Goal: Task Accomplishment & Management: Use online tool/utility

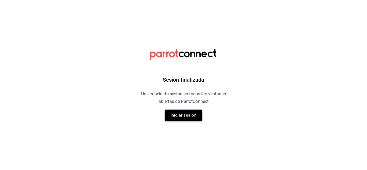
click at [186, 120] on button "Iniciar sesión" at bounding box center [184, 115] width 38 height 11
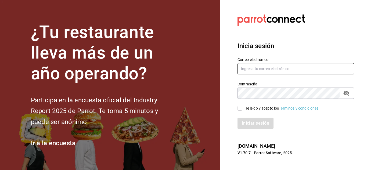
type input "[PERSON_NAME][EMAIL_ADDRESS][PERSON_NAME][DOMAIN_NAME]"
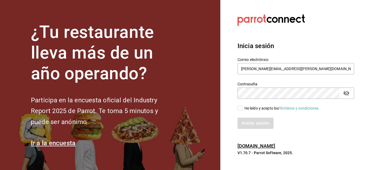
click at [237, 109] on input "He leído y acepto los Términos y condiciones." at bounding box center [239, 108] width 5 height 5
checkbox input "true"
click at [247, 121] on button "Iniciar sesión" at bounding box center [255, 123] width 37 height 11
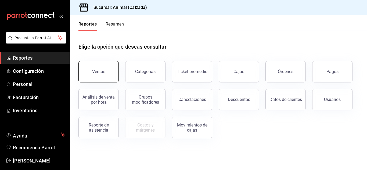
click at [110, 77] on button "Ventas" at bounding box center [98, 71] width 40 height 21
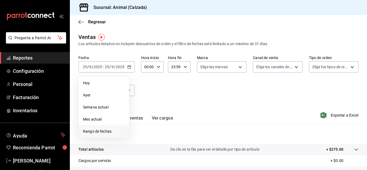
click at [103, 129] on span "Rango de fechas" at bounding box center [104, 132] width 42 height 6
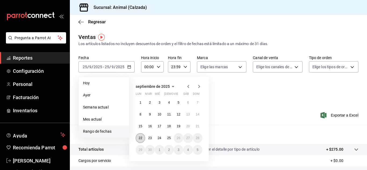
click at [137, 138] on button "22" at bounding box center [140, 138] width 9 height 10
click at [170, 138] on abbr "25" at bounding box center [168, 138] width 3 height 4
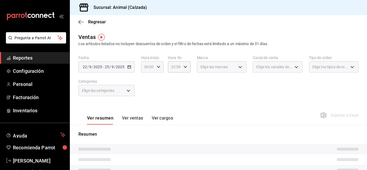
click at [159, 68] on icon "button" at bounding box center [159, 67] width 4 height 4
click at [147, 101] on span "05" at bounding box center [146, 102] width 2 height 4
type input "05:00"
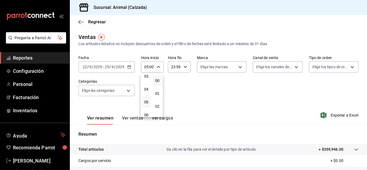
click at [184, 68] on div at bounding box center [183, 85] width 367 height 170
click at [184, 68] on icon "button" at bounding box center [185, 67] width 4 height 4
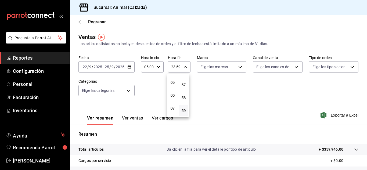
scroll to position [63, 0]
click at [175, 85] on button "05" at bounding box center [172, 81] width 9 height 11
click at [184, 81] on span "00" at bounding box center [183, 80] width 2 height 4
type input "05:00"
click at [238, 64] on div at bounding box center [183, 85] width 367 height 170
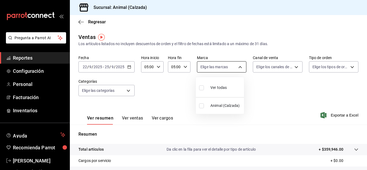
click at [238, 67] on body "Pregunta a Parrot AI Reportes Configuración Personal Facturación Inventarios Ay…" at bounding box center [183, 85] width 367 height 170
click at [235, 78] on ul "Ver todas Animal (Calzada)" at bounding box center [220, 95] width 48 height 37
click at [230, 84] on li "Ver todas" at bounding box center [220, 87] width 48 height 16
type input "e26472f3-9262-489d-bcba-4c6b034529c7"
checkbox input "true"
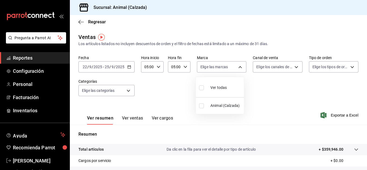
checkbox input "true"
click at [295, 68] on div at bounding box center [183, 85] width 367 height 170
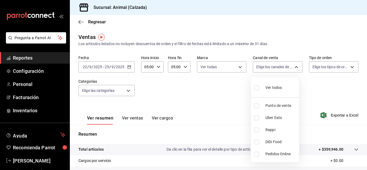
click at [295, 68] on body "Pregunta a Parrot AI Reportes Configuración Personal Facturación Inventarios Ay…" at bounding box center [183, 85] width 367 height 170
click at [282, 80] on li "Ver todos" at bounding box center [275, 87] width 48 height 16
type input "PARROT,UBER_EATS,RAPPI,DIDI_FOOD,ONLINE"
checkbox input "true"
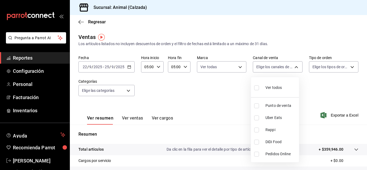
checkbox input "true"
click at [348, 66] on div at bounding box center [183, 85] width 367 height 170
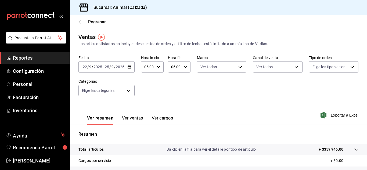
click at [348, 66] on div "Ver todos Punto de venta Uber Eats Rappi DiDi Food Pedidos Online" at bounding box center [183, 85] width 367 height 170
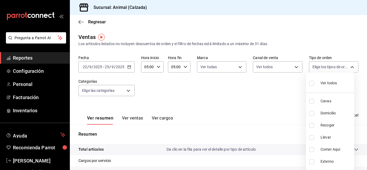
click at [348, 66] on body "Pregunta a Parrot AI Reportes Configuración Personal Facturación Inventarios Ay…" at bounding box center [183, 85] width 367 height 170
click at [332, 82] on span "Ver todos" at bounding box center [328, 83] width 16 height 6
type input "588630d3-b511-4bba-a729-32472510037f,54b7ae00-ca47-4ec1-b7ff-55842c0a2b62,92293…"
checkbox input "true"
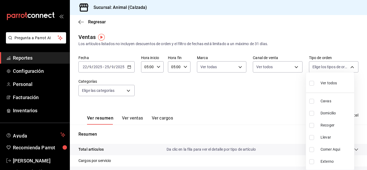
checkbox input "true"
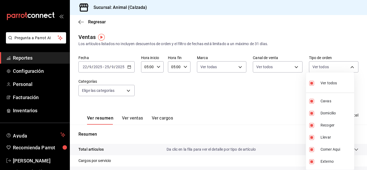
click at [128, 90] on div at bounding box center [183, 85] width 367 height 170
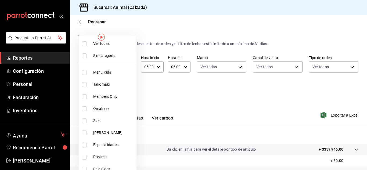
click at [128, 90] on body "Pregunta a Parrot AI Reportes Configuración Personal Facturación Inventarios Ay…" at bounding box center [183, 85] width 367 height 170
click at [116, 42] on span "Ver todas" at bounding box center [113, 44] width 41 height 6
type input "577524a9-a437-43f3-84d2-cf2e6968635f,5d35a5f4-3063-4397-a550-a8f4eca83956,9bcdf…"
checkbox input "true"
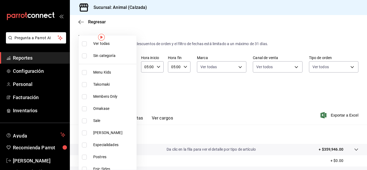
checkbox input "true"
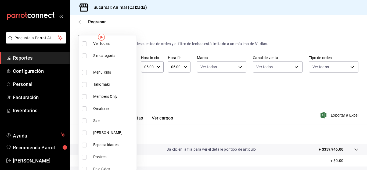
checkbox input "true"
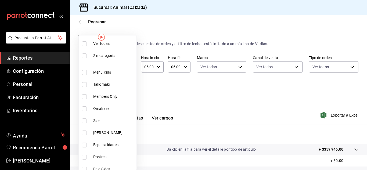
checkbox input "true"
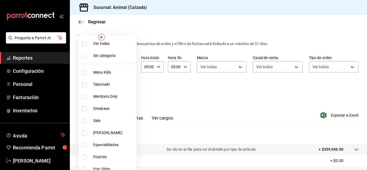
checkbox input "true"
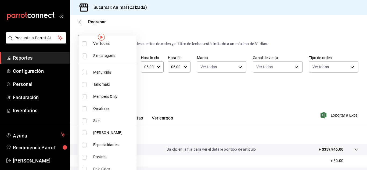
checkbox input "true"
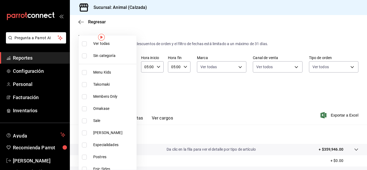
checkbox input "true"
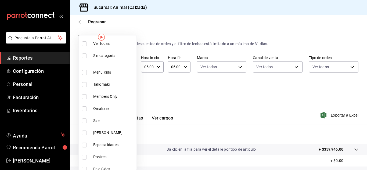
checkbox input "true"
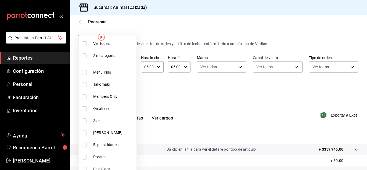
checkbox input "true"
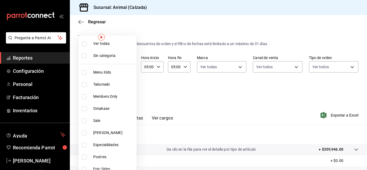
checkbox input "true"
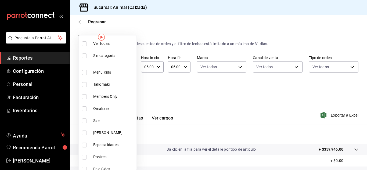
checkbox input "true"
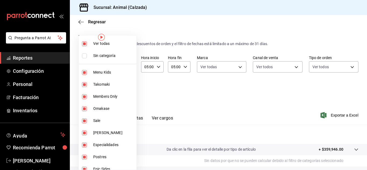
click at [180, 90] on div at bounding box center [183, 85] width 367 height 170
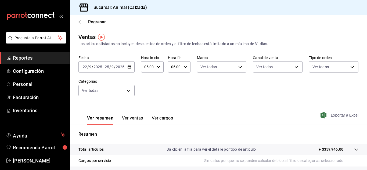
click at [335, 116] on span "Exportar a Excel" at bounding box center [339, 115] width 37 height 6
